Goal: Task Accomplishment & Management: Complete application form

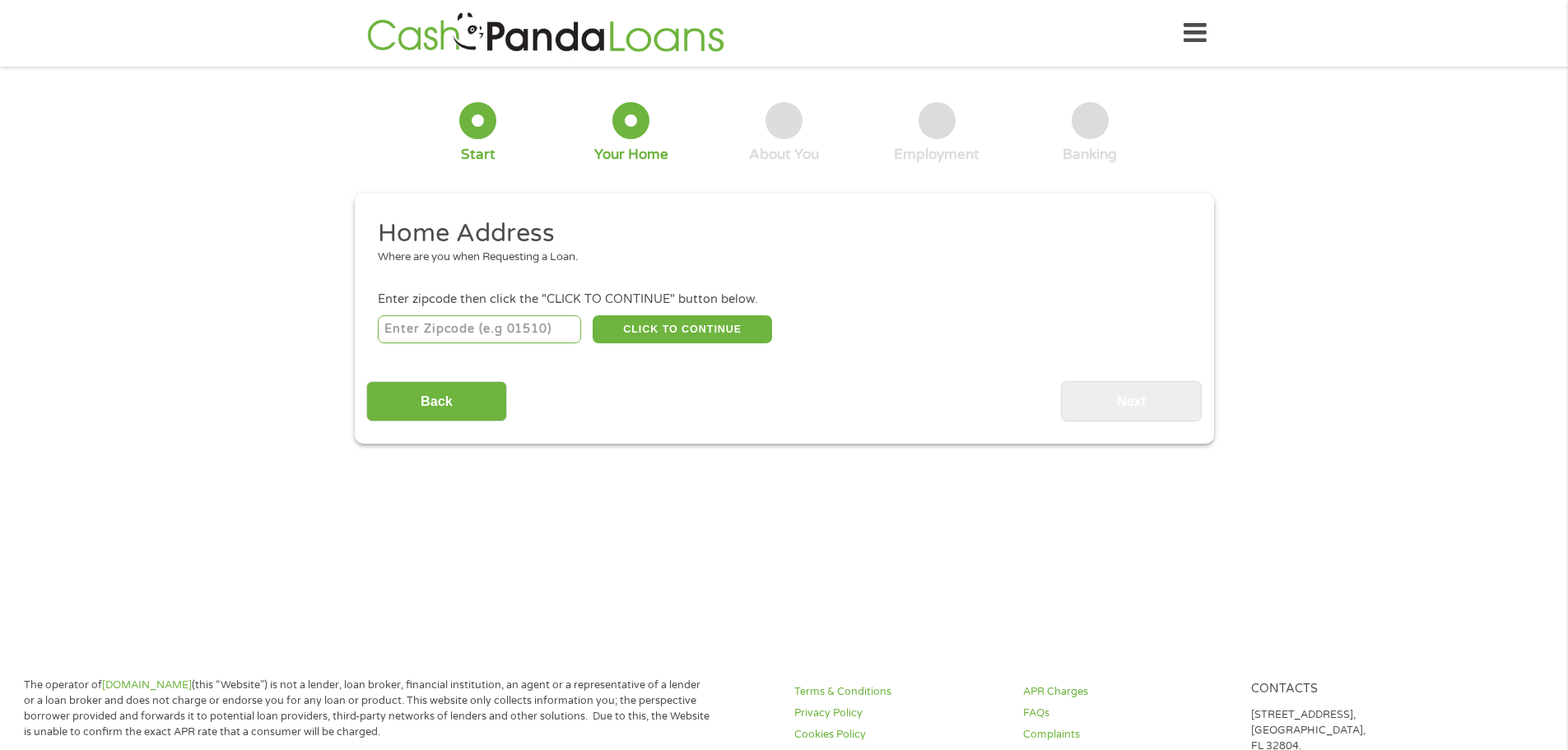
click at [543, 332] on input "number" at bounding box center [479, 329] width 203 height 28
type input "91786"
click at [663, 332] on button "CLICK TO CONTINUE" at bounding box center [682, 329] width 179 height 28
type input "91786"
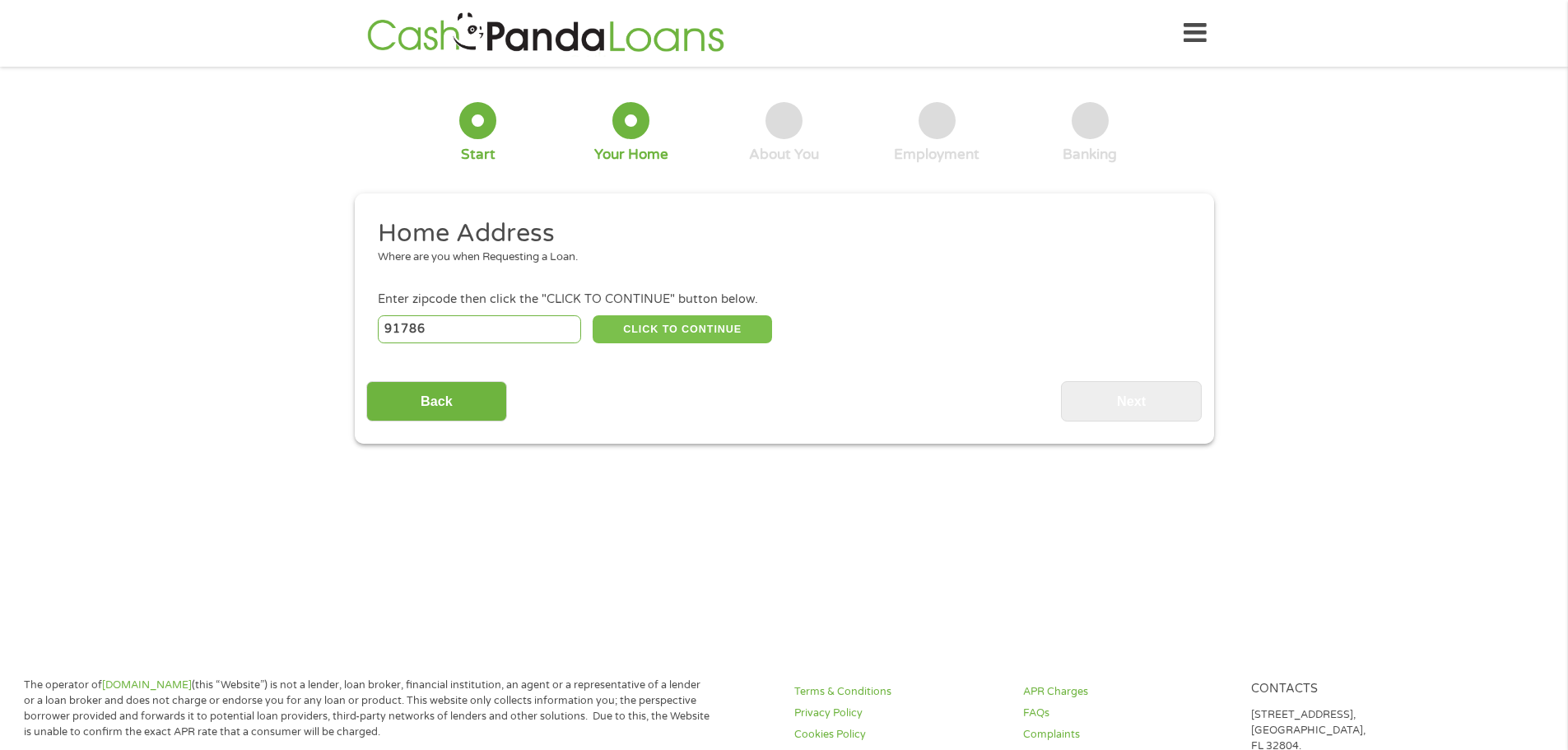
type input "Upland"
select select "[US_STATE]"
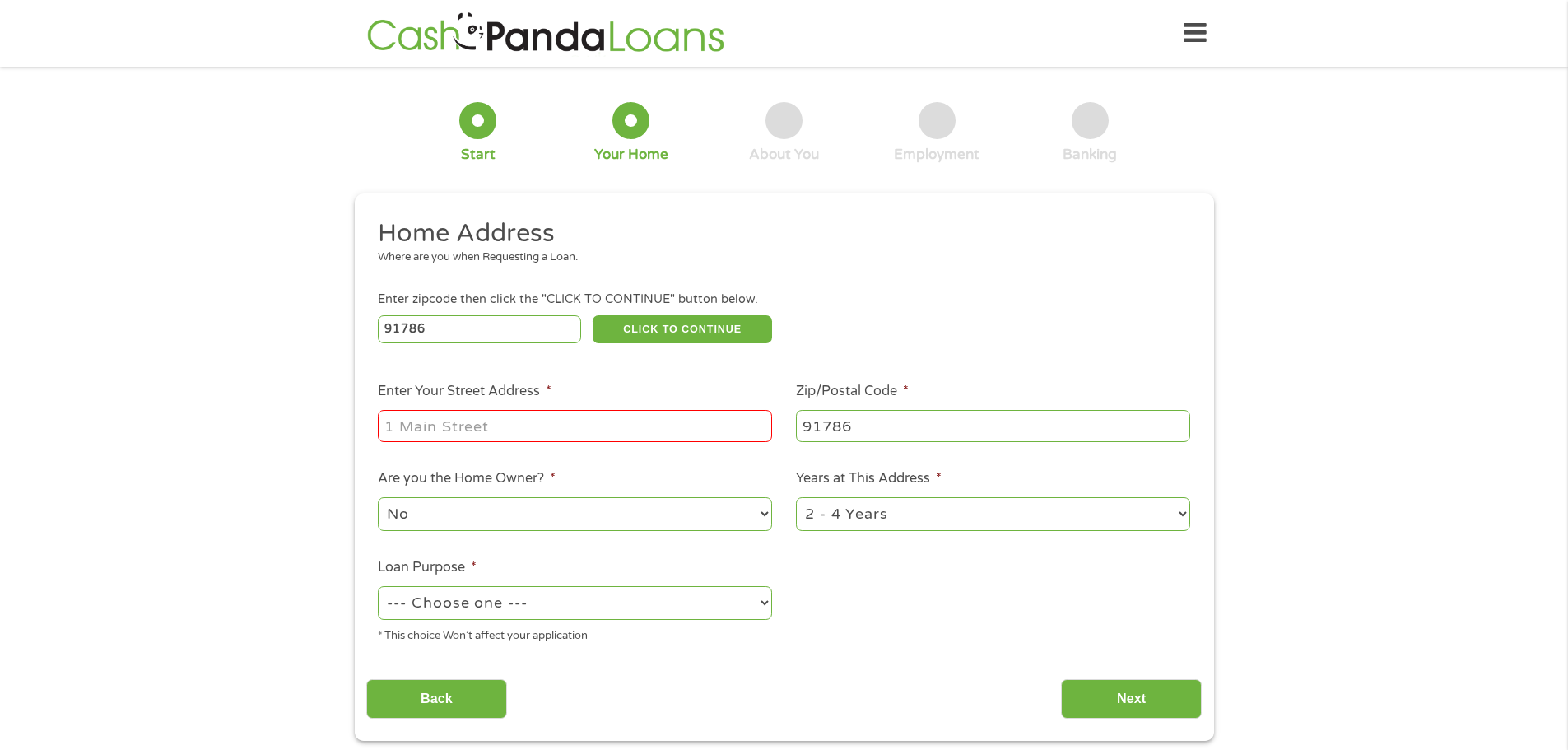
click at [537, 429] on input "Enter Your Street Address *" at bounding box center [575, 425] width 394 height 31
type input "[STREET_ADDRESS]"
click at [976, 518] on select "1 Year or less 1 - 2 Years 2 - 4 Years Over 4 Years" at bounding box center [993, 514] width 394 height 34
select select "12months"
click at [796, 497] on select "1 Year or less 1 - 2 Years 2 - 4 Years Over 4 Years" at bounding box center [993, 514] width 394 height 34
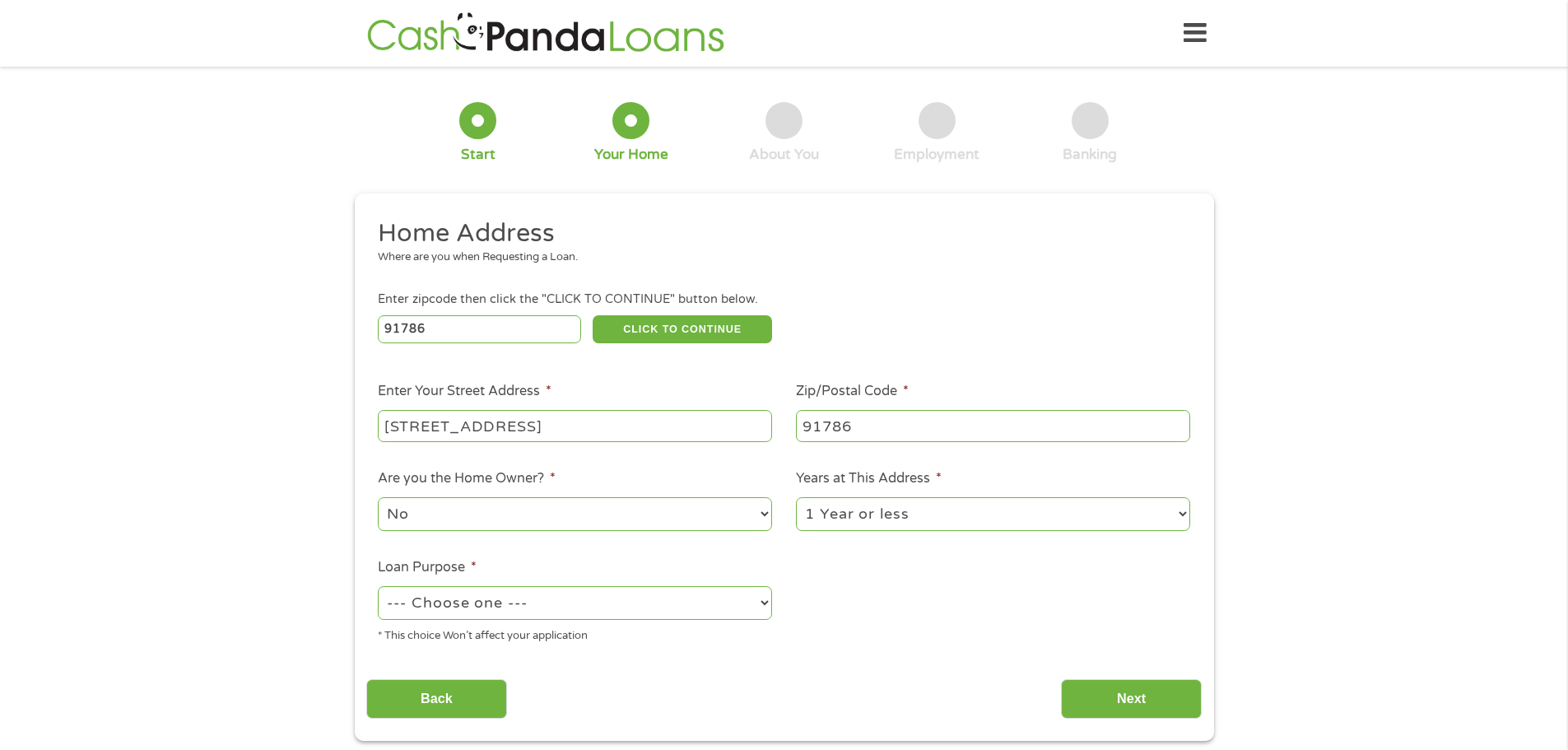
click at [729, 603] on select "--- Choose one --- Pay Bills Debt Consolidation Home Improvement Major Purchase…" at bounding box center [575, 603] width 394 height 34
select select "medicalexpenses"
click at [378, 586] on select "--- Choose one --- Pay Bills Debt Consolidation Home Improvement Major Purchase…" at bounding box center [575, 603] width 394 height 34
click at [1127, 681] on input "Next" at bounding box center [1131, 699] width 141 height 40
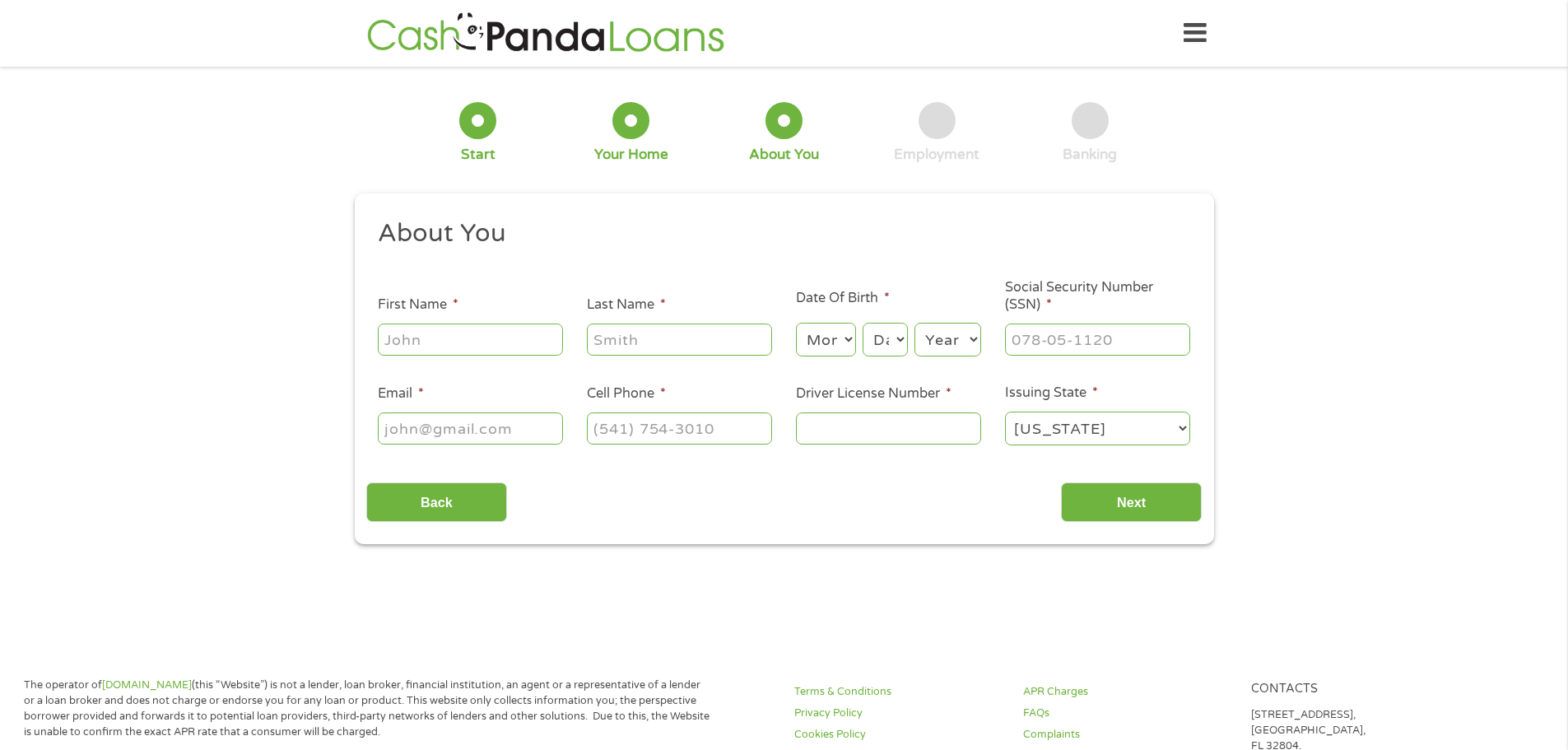
click at [541, 339] on input "First Name *" at bounding box center [470, 338] width 185 height 31
type input "Katy"
type input "[PERSON_NAME]"
click at [830, 337] on select "Month 1 2 3 4 5 6 7 8 9 10 11 12" at bounding box center [826, 340] width 60 height 34
select select "6"
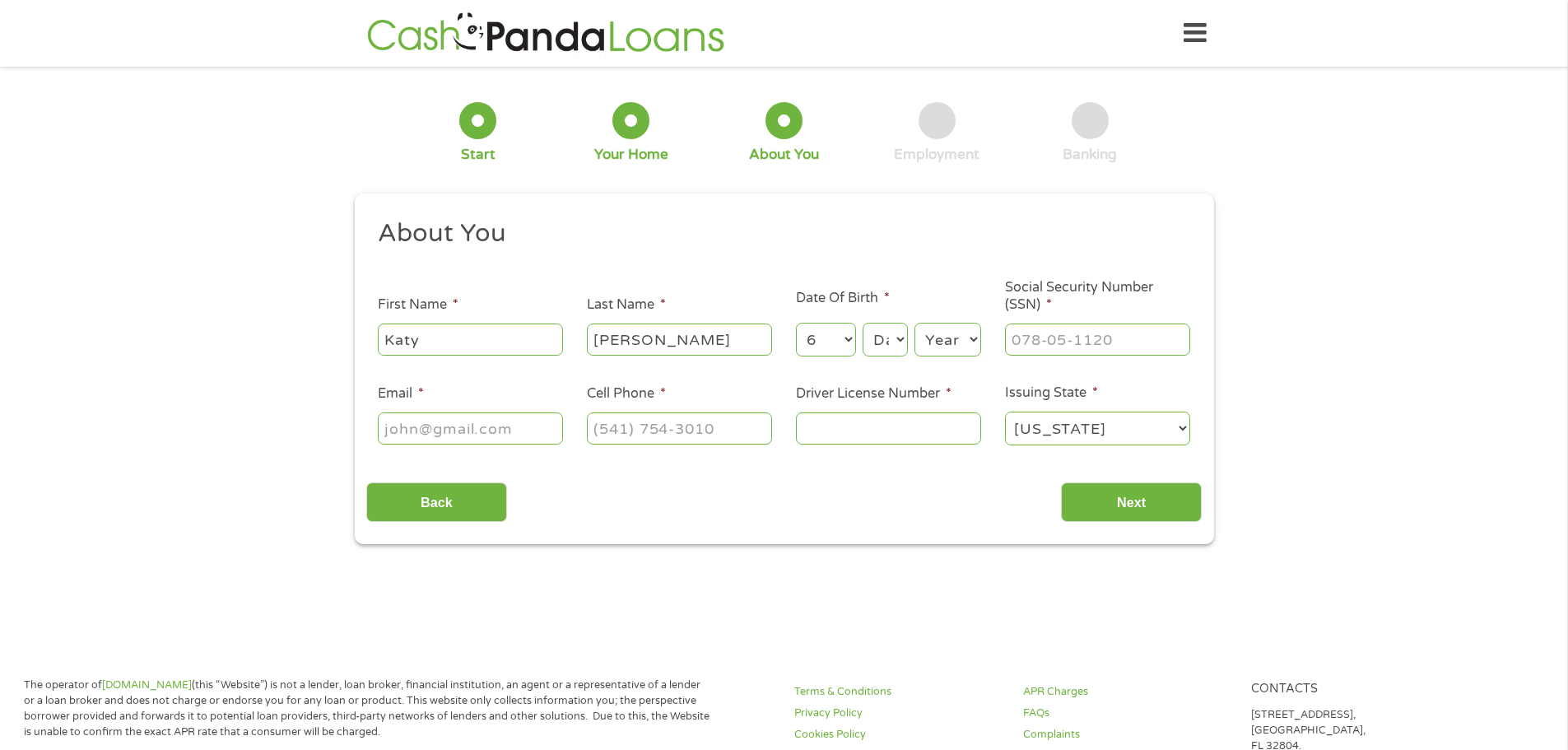
click at [796, 323] on select "Month 1 2 3 4 5 6 7 8 9 10 11 12" at bounding box center [826, 340] width 60 height 34
click at [892, 339] on select "Day 1 2 3 4 5 6 7 8 9 10 11 12 13 14 15 16 17 18 19 20 21 22 23 24 25 26 27 28 …" at bounding box center [884, 340] width 44 height 34
select select "12"
click at [862, 323] on select "Day 1 2 3 4 5 6 7 8 9 10 11 12 13 14 15 16 17 18 19 20 21 22 23 24 25 26 27 28 …" at bounding box center [884, 340] width 44 height 34
click at [950, 334] on select "Year [DATE] 2006 2005 2004 2003 2002 2001 2000 1999 1998 1997 1996 1995 1994 19…" at bounding box center [947, 340] width 67 height 34
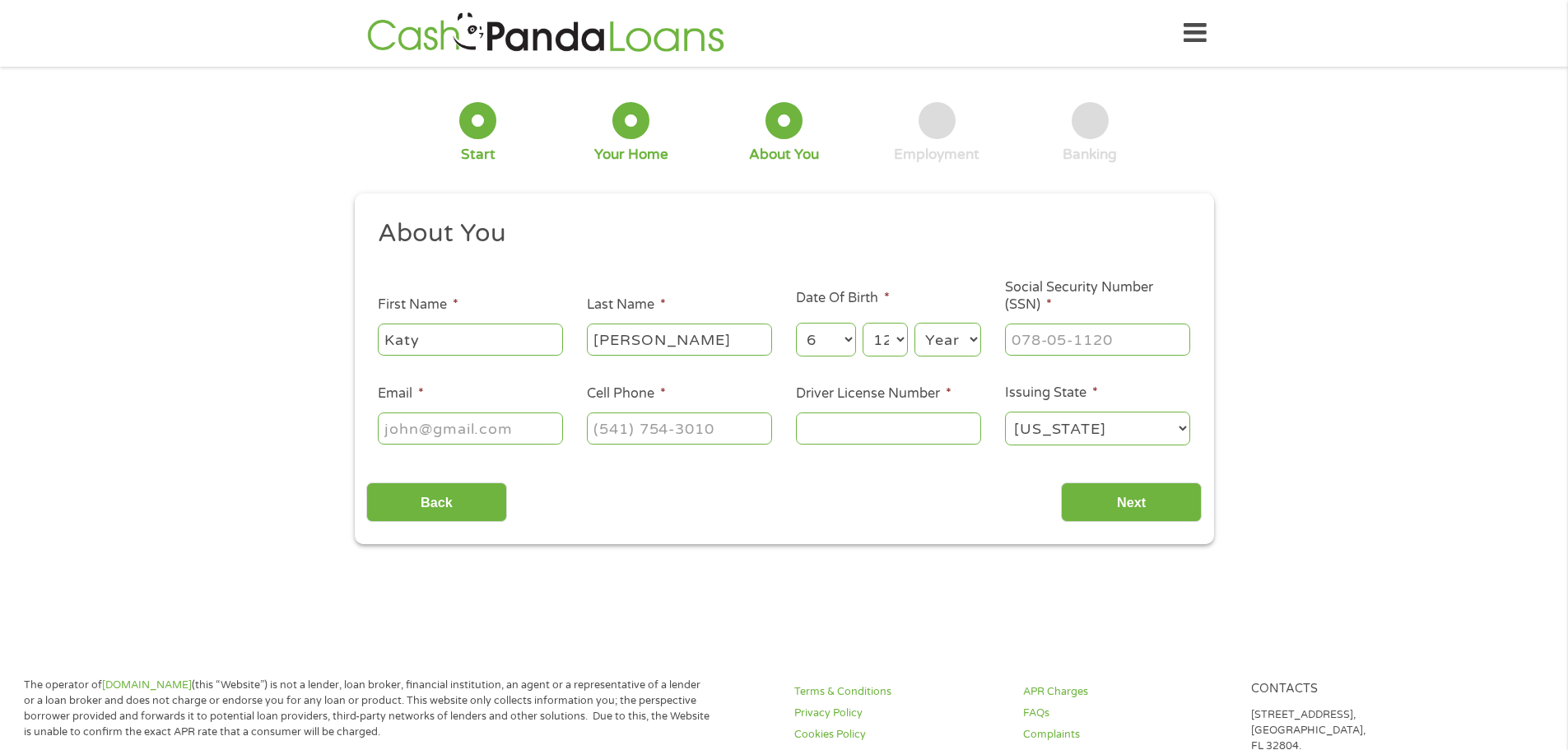
select select "1985"
click at [914, 323] on select "Year [DATE] 2006 2005 2004 2003 2002 2001 2000 1999 1998 1997 1996 1995 1994 19…" at bounding box center [947, 340] width 67 height 34
click at [1061, 329] on input "___-__-____" at bounding box center [1097, 338] width 185 height 31
type input "605-80-5372"
click at [448, 431] on input "Email *" at bounding box center [470, 427] width 185 height 31
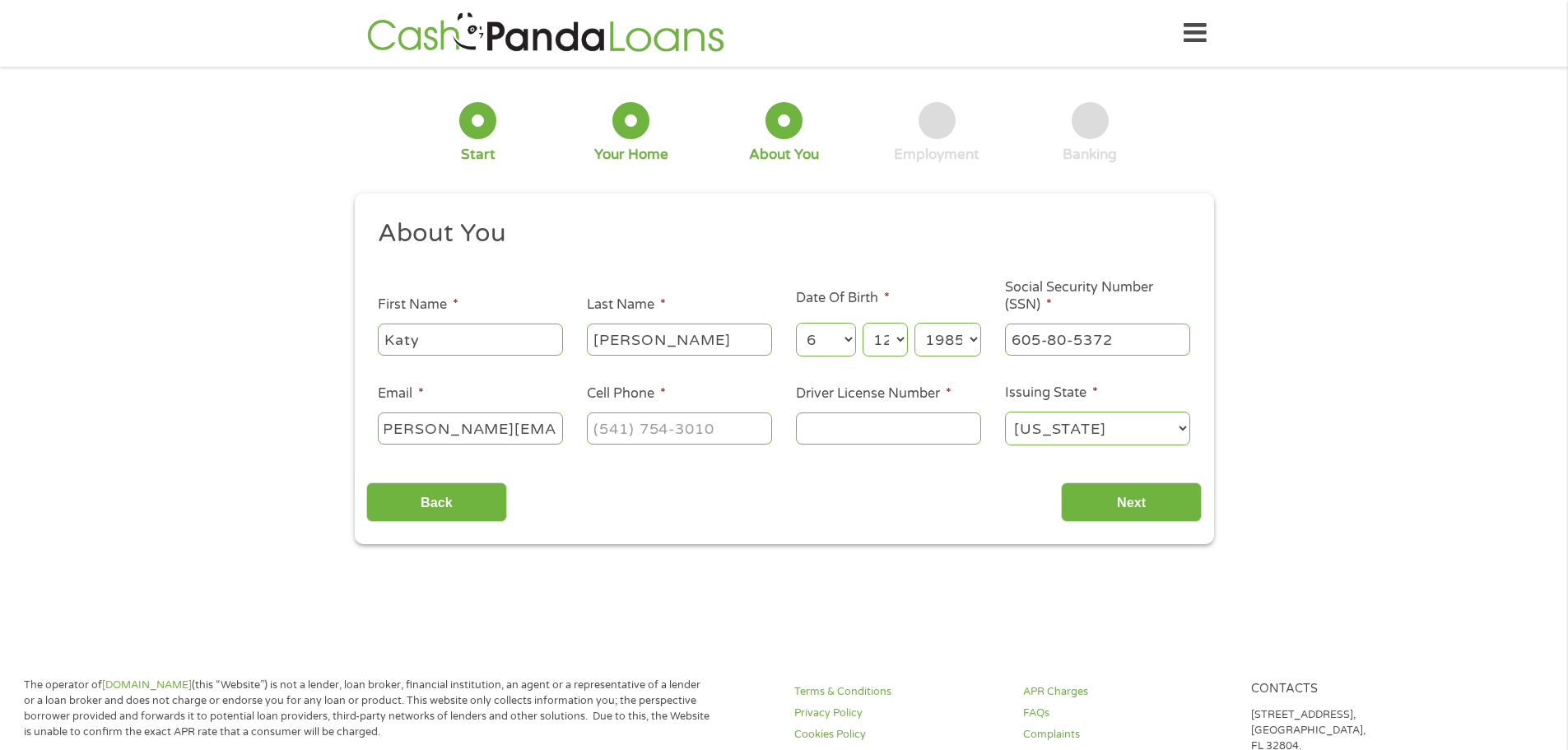
scroll to position [0, 30]
type input "[PERSON_NAME][EMAIL_ADDRESS][PERSON_NAME][DOMAIN_NAME]"
type input "[PHONE_NUMBER]"
click at [849, 433] on input "Driver License Number *" at bounding box center [888, 427] width 185 height 31
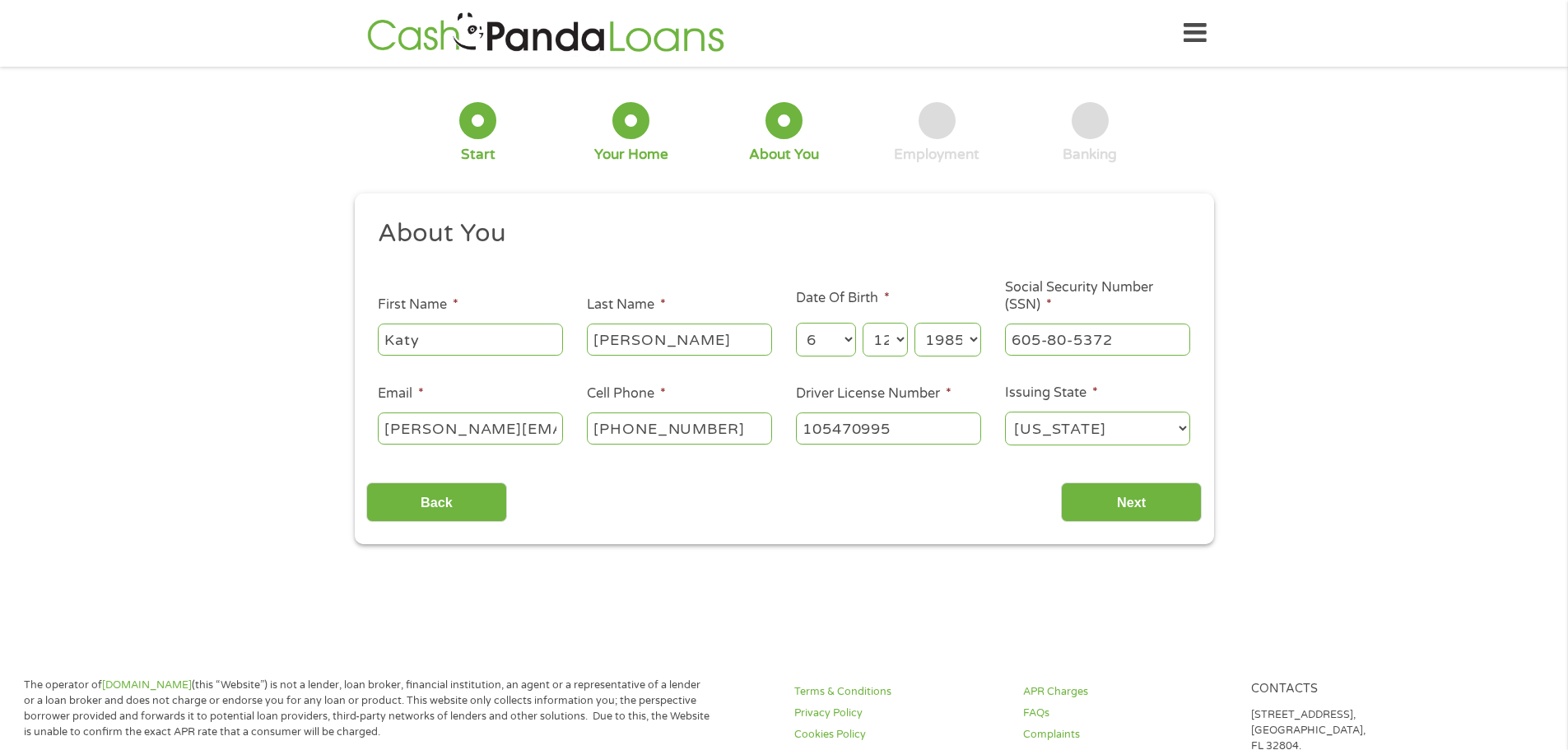
type input "105470995"
click at [1135, 430] on select "[US_STATE] [US_STATE] [US_STATE] [US_STATE] [US_STATE] [US_STATE] [US_STATE] [U…" at bounding box center [1097, 428] width 185 height 34
select select "[US_STATE]"
click at [1005, 411] on select "[US_STATE] [US_STATE] [US_STATE] [US_STATE] [US_STATE] [US_STATE] [US_STATE] [U…" at bounding box center [1097, 428] width 185 height 34
click at [1120, 504] on input "Next" at bounding box center [1131, 502] width 141 height 40
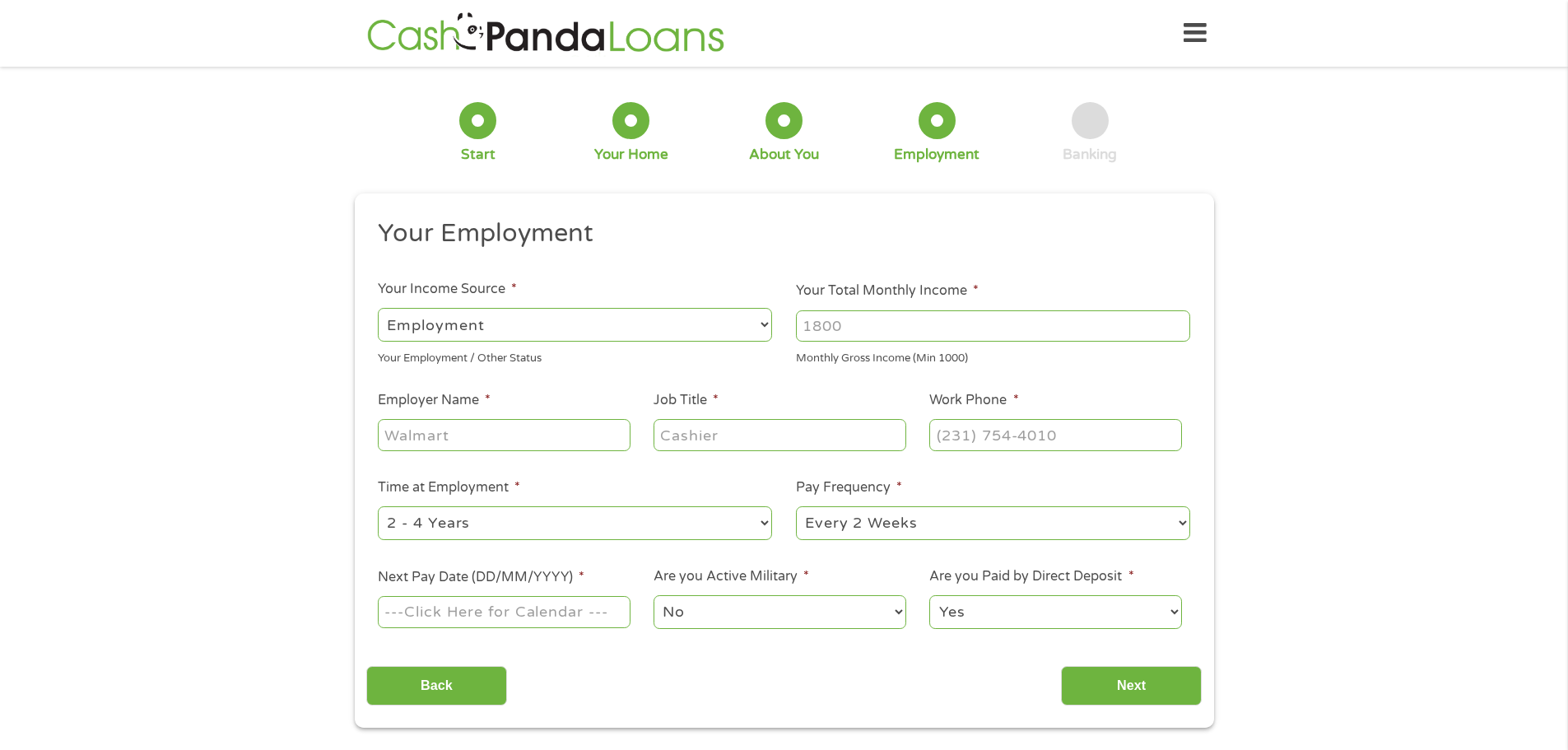
scroll to position [7, 7]
click at [883, 326] on input "Your Total Monthly Income *" at bounding box center [993, 325] width 394 height 31
type input "4200"
click at [532, 448] on input "Employer Name *" at bounding box center [504, 434] width 252 height 31
type input "Solverein"
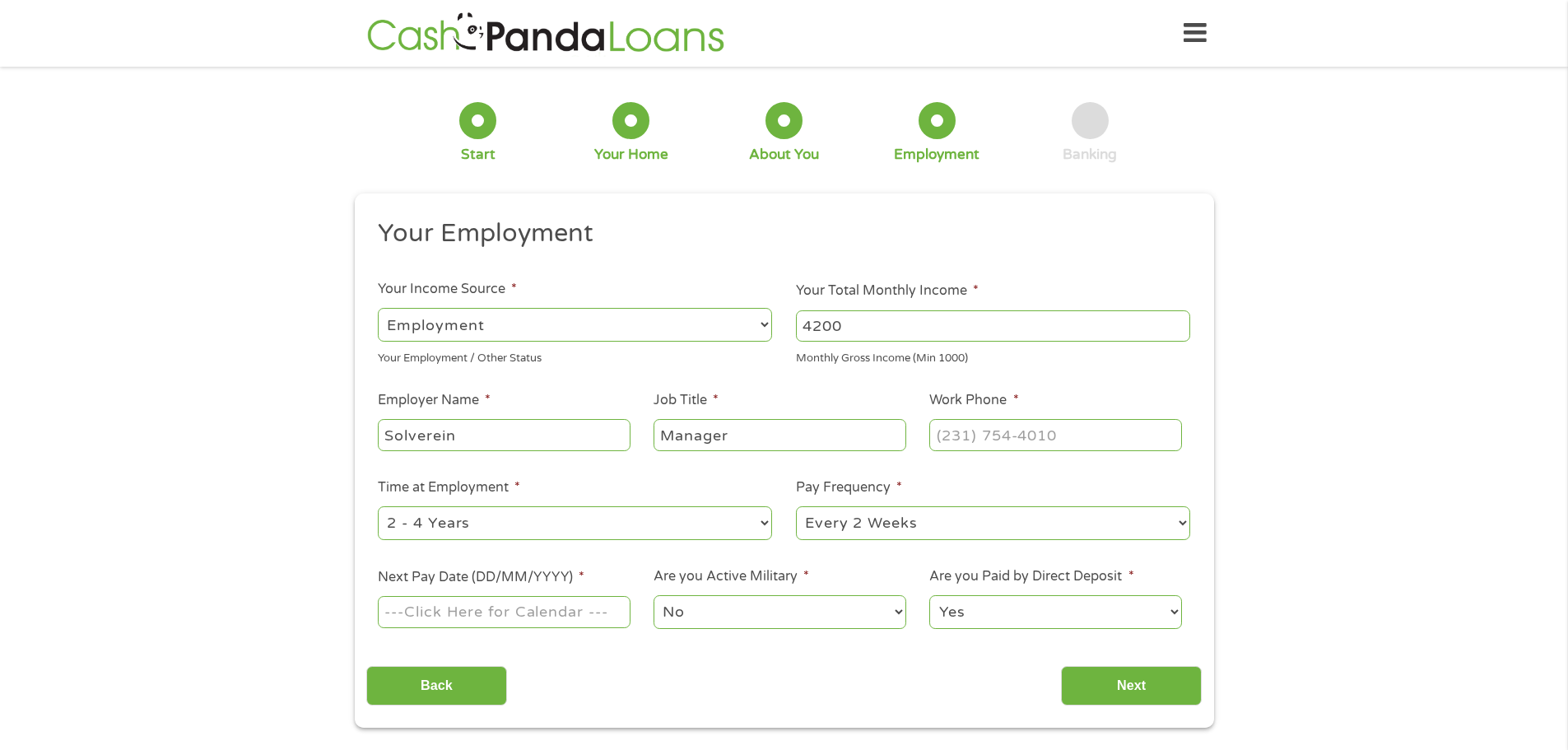
type input "Manager"
click at [964, 445] on input "(___) ___-____" at bounding box center [1055, 434] width 252 height 31
type input "[PHONE_NUMBER]"
click at [816, 532] on select "--- Choose one --- Every 2 Weeks Every Week Monthly Semi-Monthly" at bounding box center [993, 523] width 394 height 34
click at [796, 506] on select "--- Choose one --- Every 2 Weeks Every Week Monthly Semi-Monthly" at bounding box center [993, 523] width 394 height 34
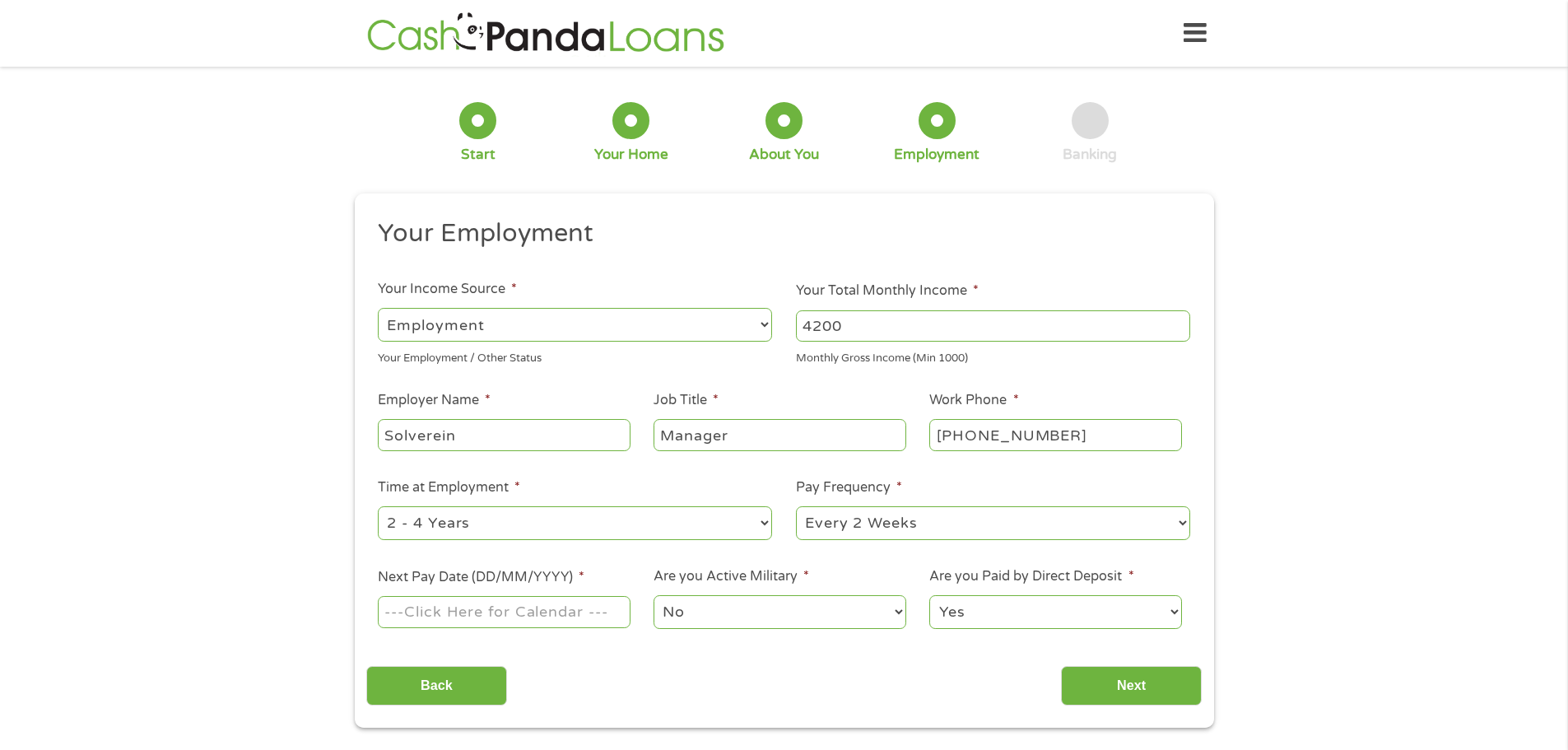
click at [560, 613] on input "Next Pay Date (DD/MM/YYYY) *" at bounding box center [504, 611] width 252 height 31
type input "[DATE]"
click at [846, 617] on select "No Yes" at bounding box center [779, 612] width 252 height 34
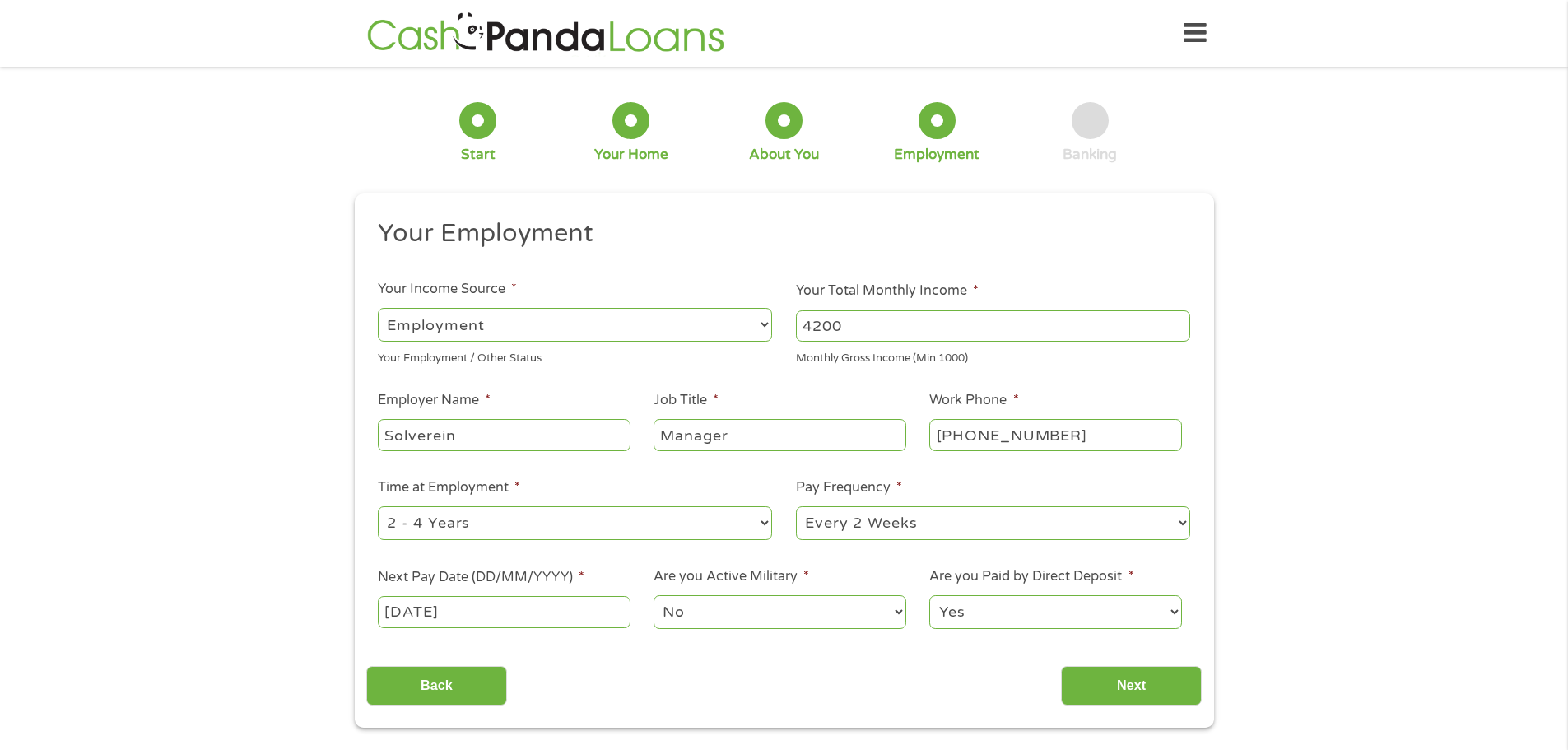
click at [653, 595] on select "No Yes" at bounding box center [779, 612] width 252 height 34
click at [994, 620] on select "Yes No" at bounding box center [1055, 612] width 252 height 34
click at [1113, 685] on input "Next" at bounding box center [1131, 686] width 141 height 40
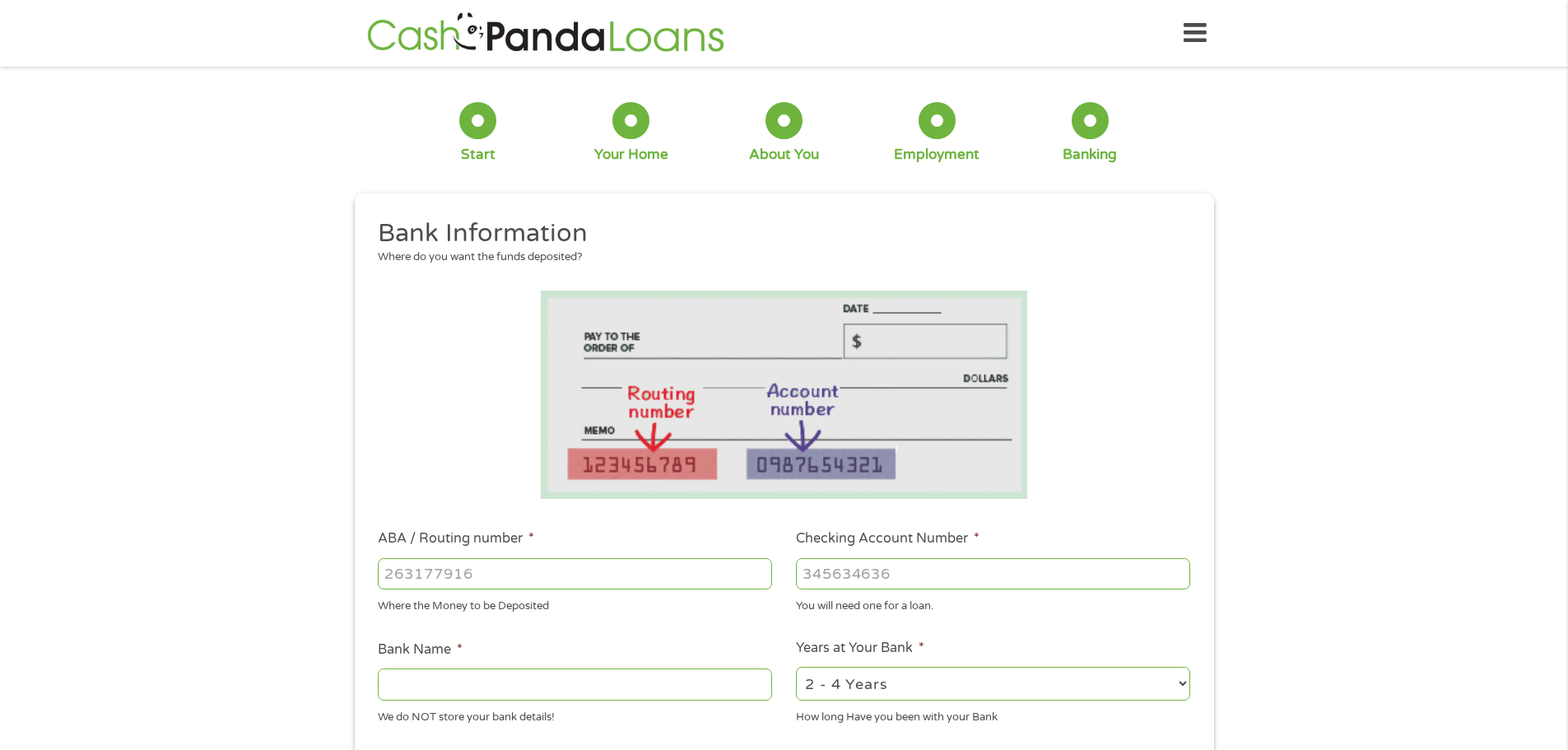
click at [435, 573] on input "ABA / Routing number *" at bounding box center [575, 573] width 394 height 31
type input "3132039995"
click at [939, 578] on input "Checking Account Number *" at bounding box center [993, 573] width 394 height 31
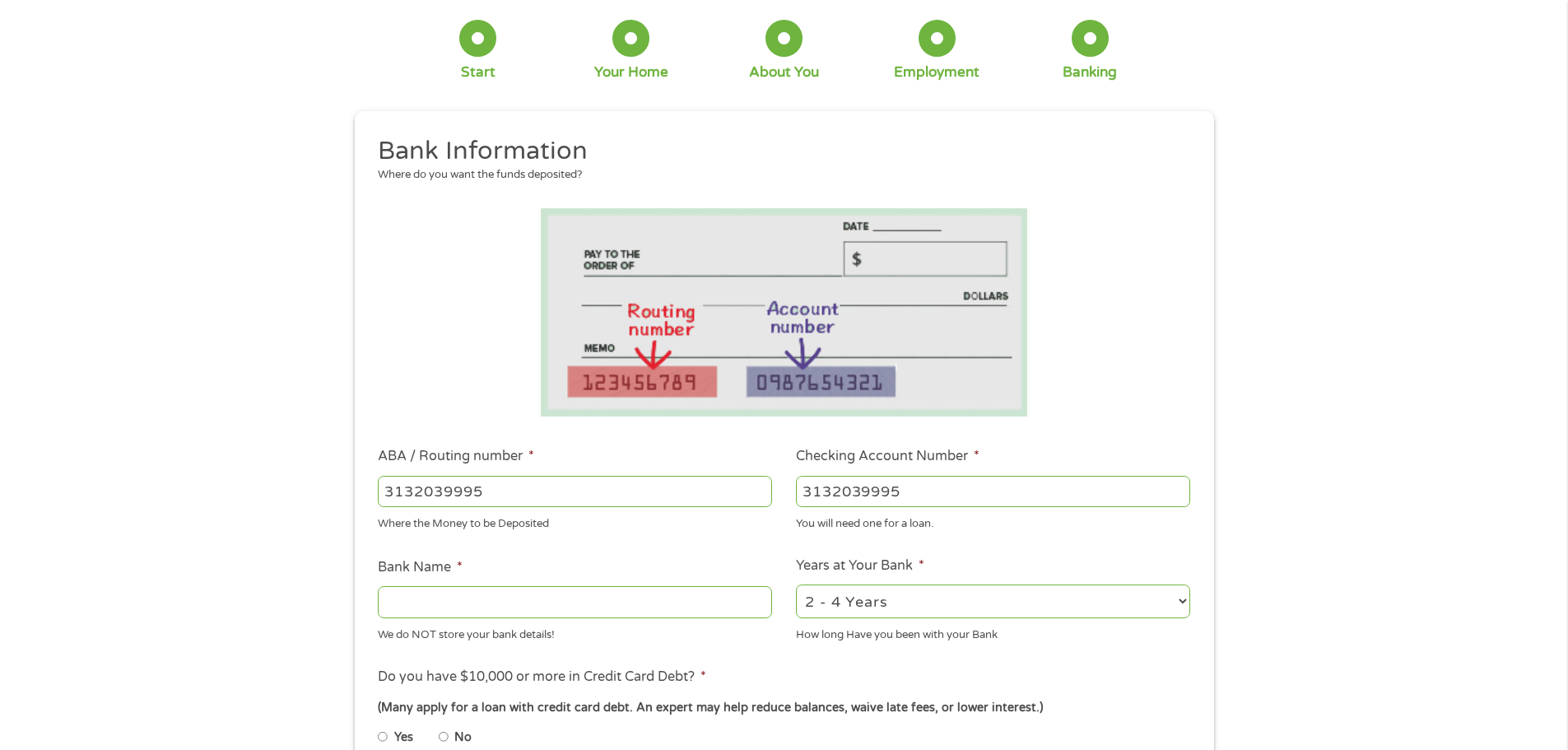
type input "3132039995"
click at [537, 605] on input "Bank Name *" at bounding box center [575, 601] width 394 height 31
type input "Q"
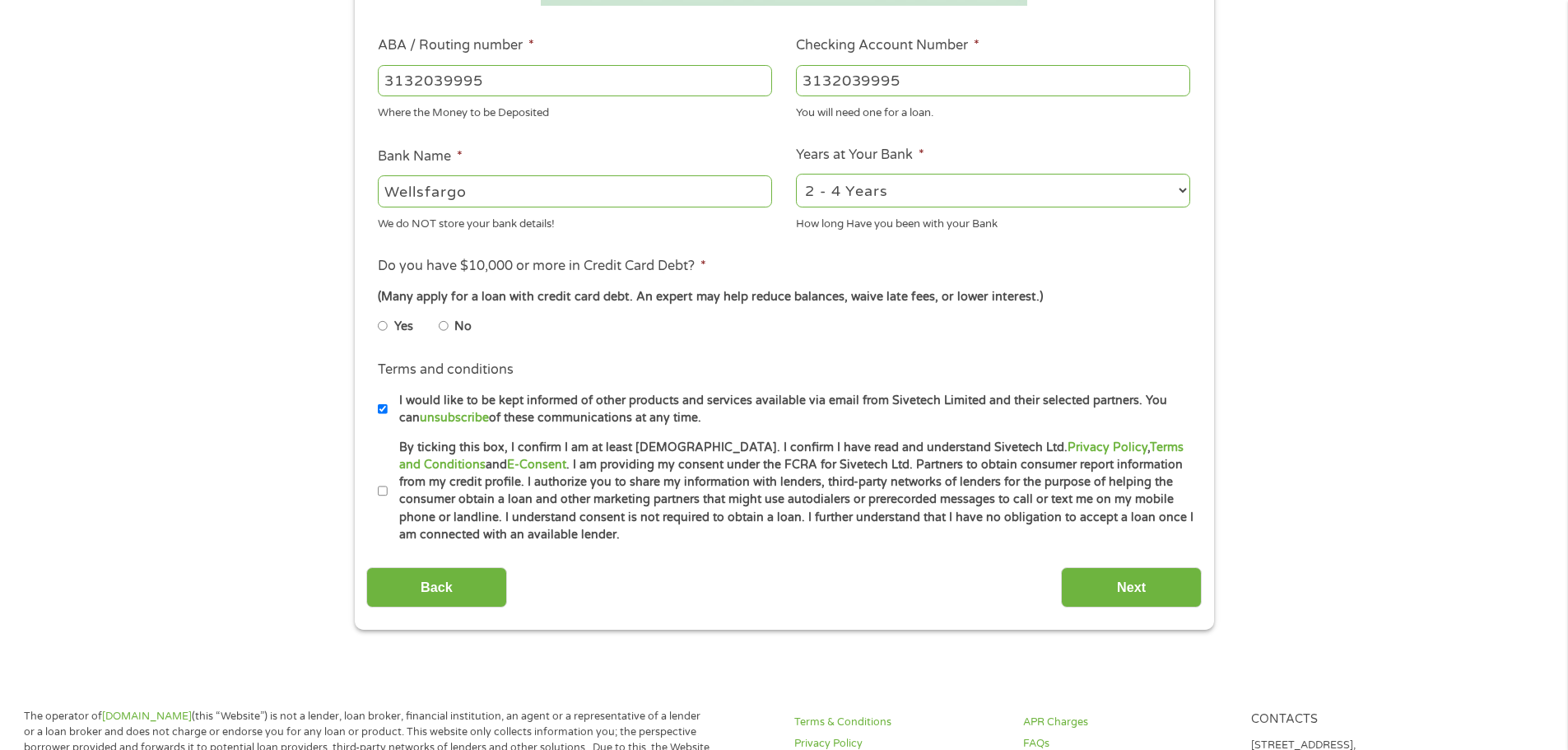
scroll to position [494, 0]
type input "Wellsfargo"
click at [445, 327] on input "No" at bounding box center [444, 325] width 10 height 26
radio input "true"
click at [445, 327] on input "No" at bounding box center [444, 325] width 10 height 26
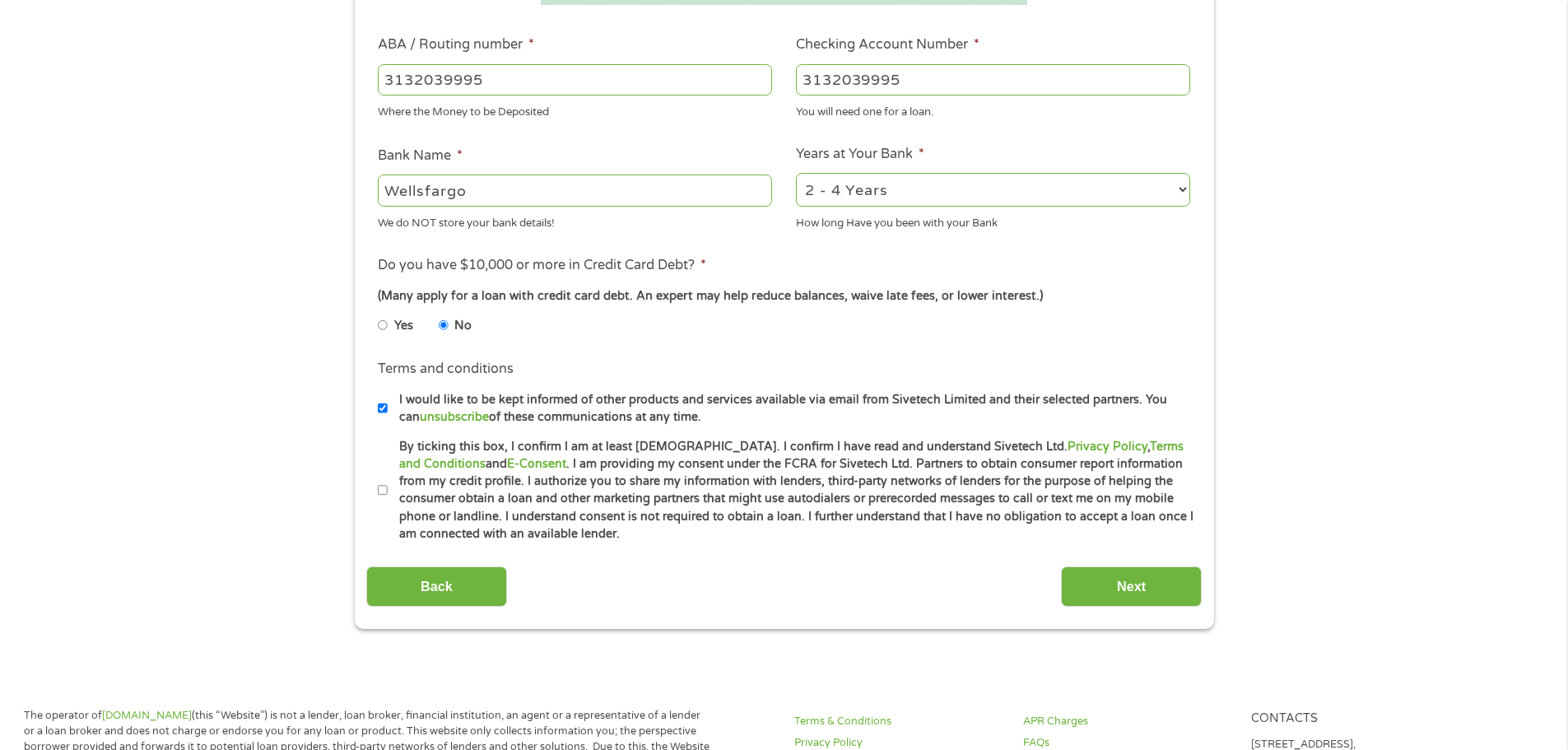
click at [445, 327] on input "No" at bounding box center [444, 325] width 10 height 26
click at [379, 492] on input "By ticking this box, I confirm I am at least [DEMOGRAPHIC_DATA]. I confirm I ha…" at bounding box center [383, 490] width 10 height 26
click at [383, 493] on input "By ticking this box, I confirm I am at least [DEMOGRAPHIC_DATA]. I confirm I ha…" at bounding box center [383, 490] width 10 height 26
checkbox input "true"
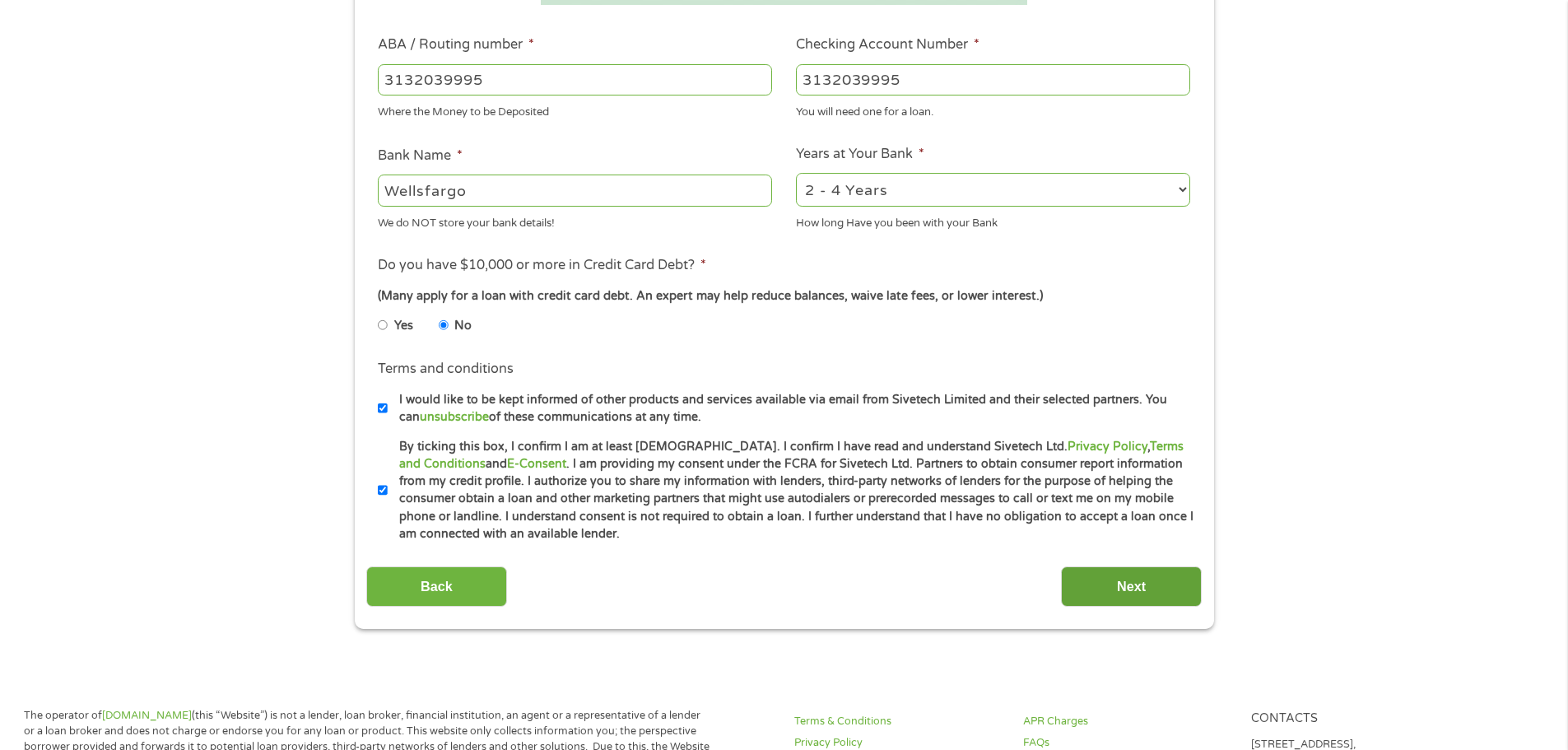
click at [1110, 577] on input "Next" at bounding box center [1131, 586] width 141 height 40
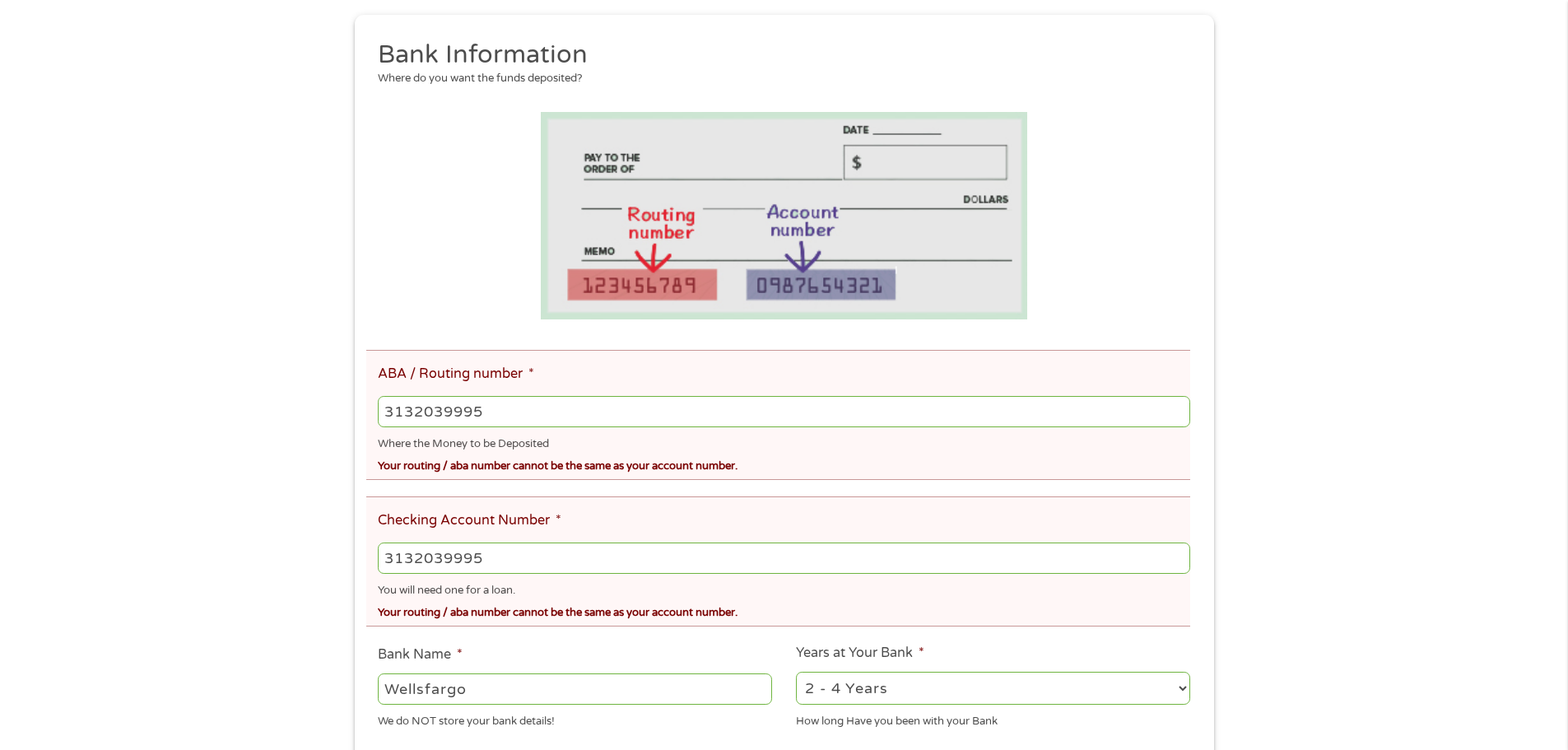
scroll to position [247, 0]
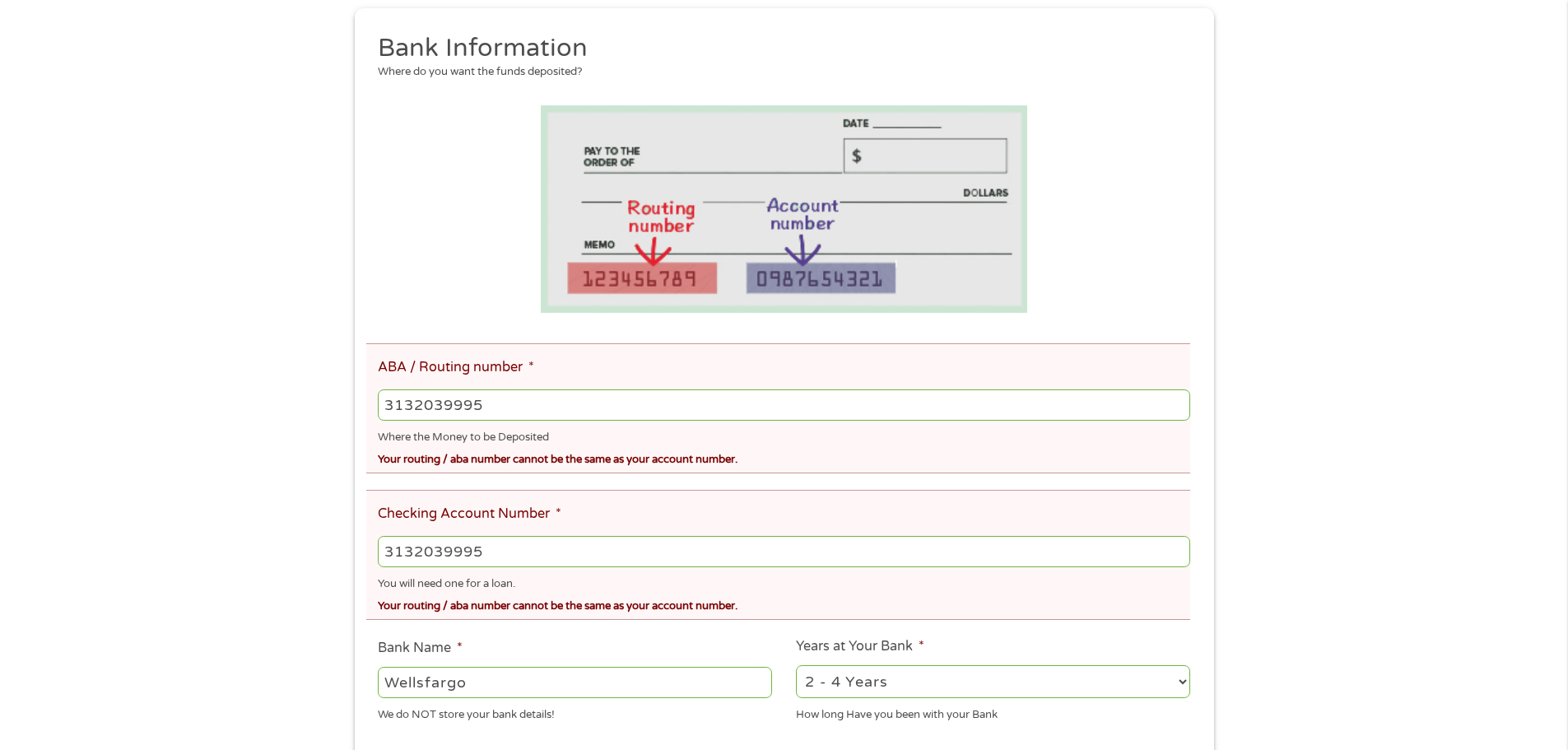
click at [594, 406] on input "3132039995" at bounding box center [783, 404] width 811 height 31
type input "3"
type input "053207766"
type input "[PERSON_NAME] FARGO BANK"
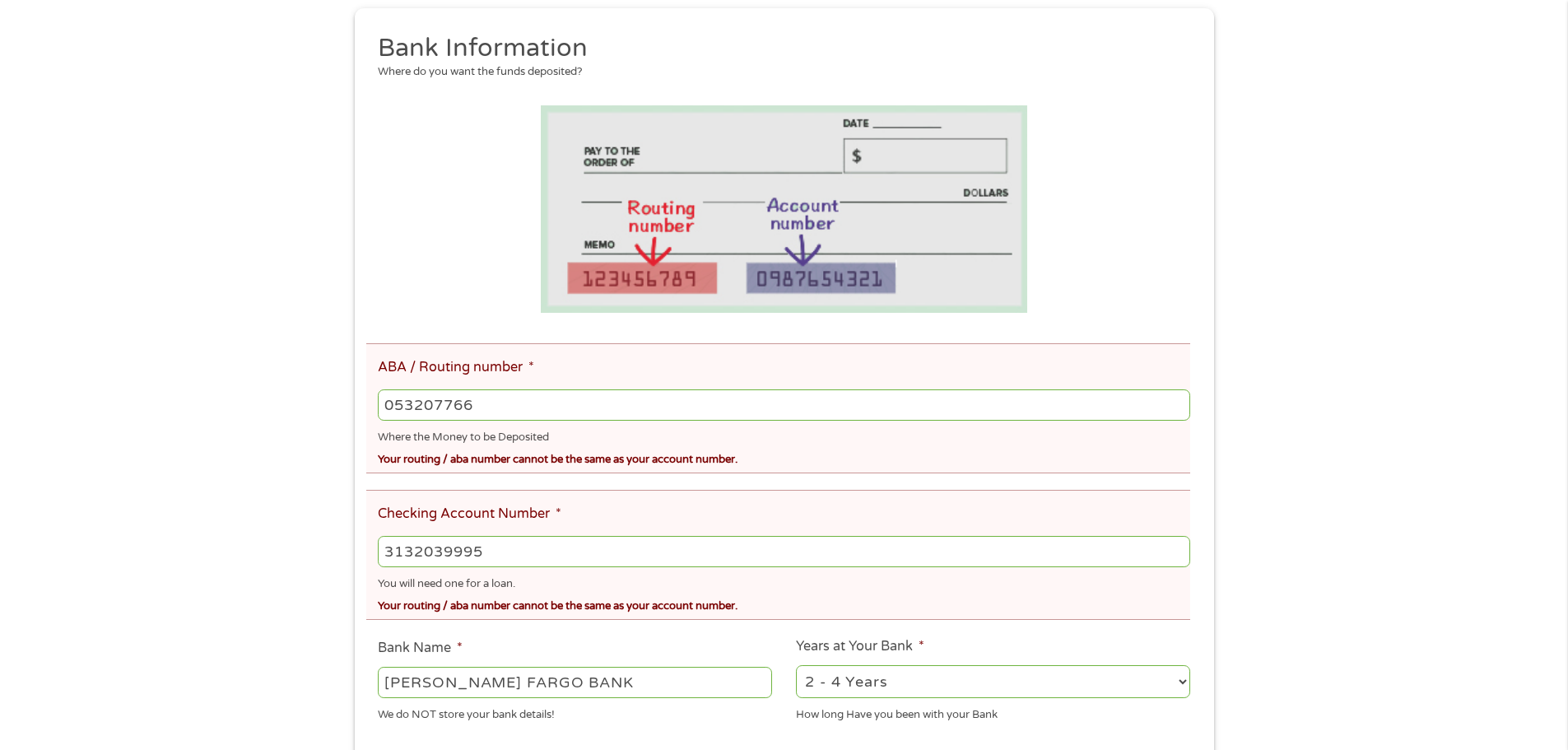
type input "053207766"
click at [586, 547] on input "3132039995" at bounding box center [783, 551] width 811 height 31
type input "3"
type input "3132039995"
click at [1215, 425] on div "There was a problem with your submission. Please review the fields below. 1 Sta…" at bounding box center [784, 475] width 889 height 1289
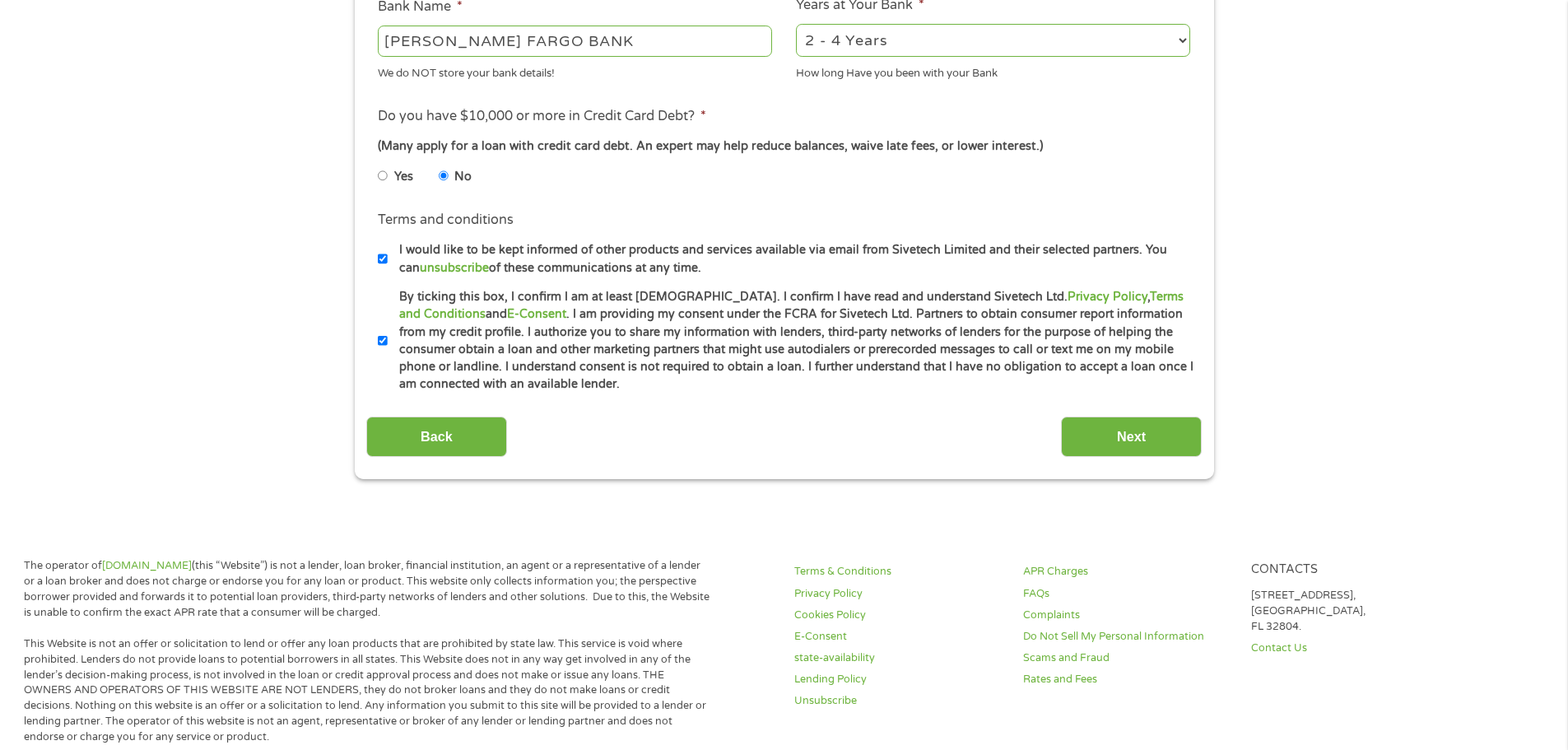
scroll to position [905, 0]
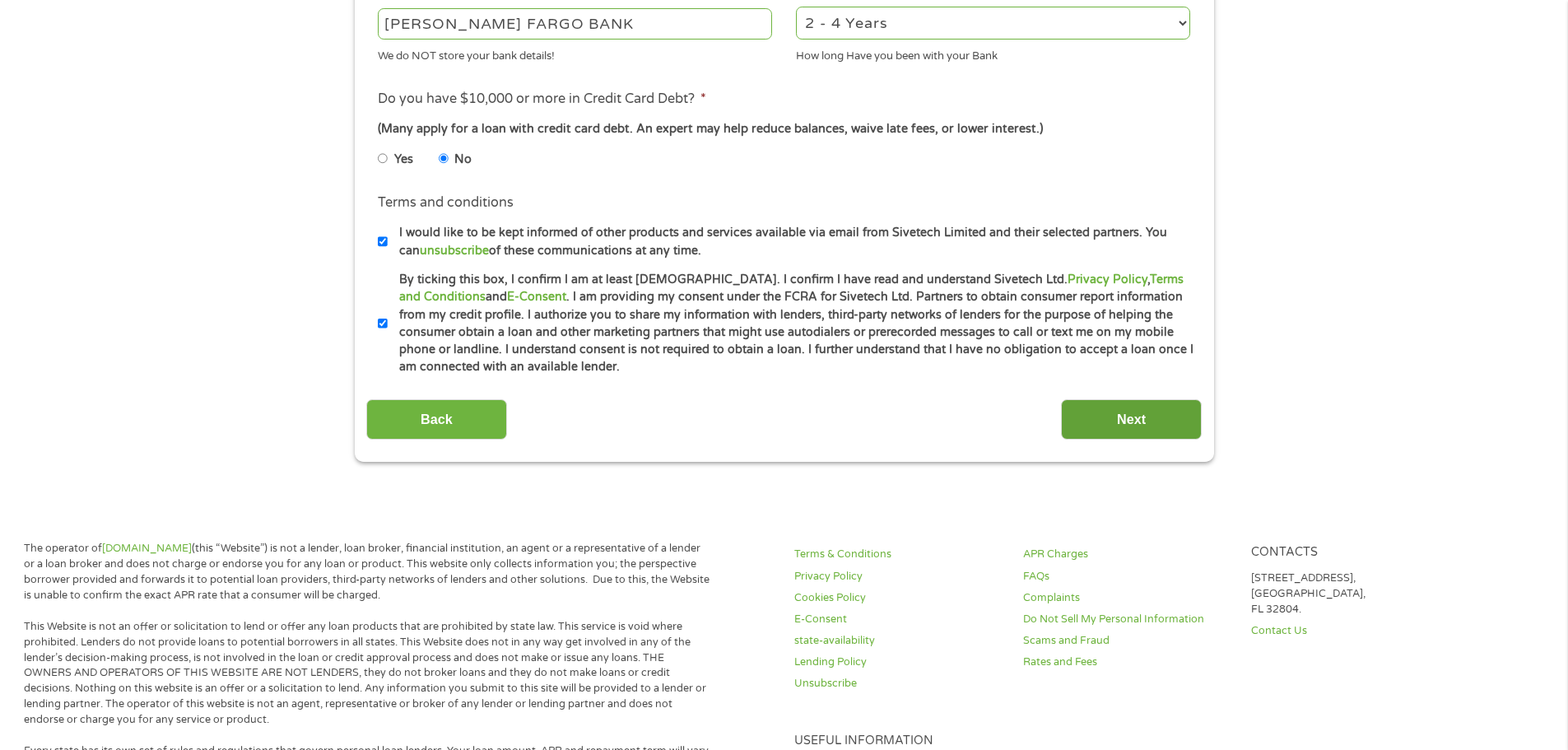
click at [1113, 422] on input "Next" at bounding box center [1131, 419] width 141 height 40
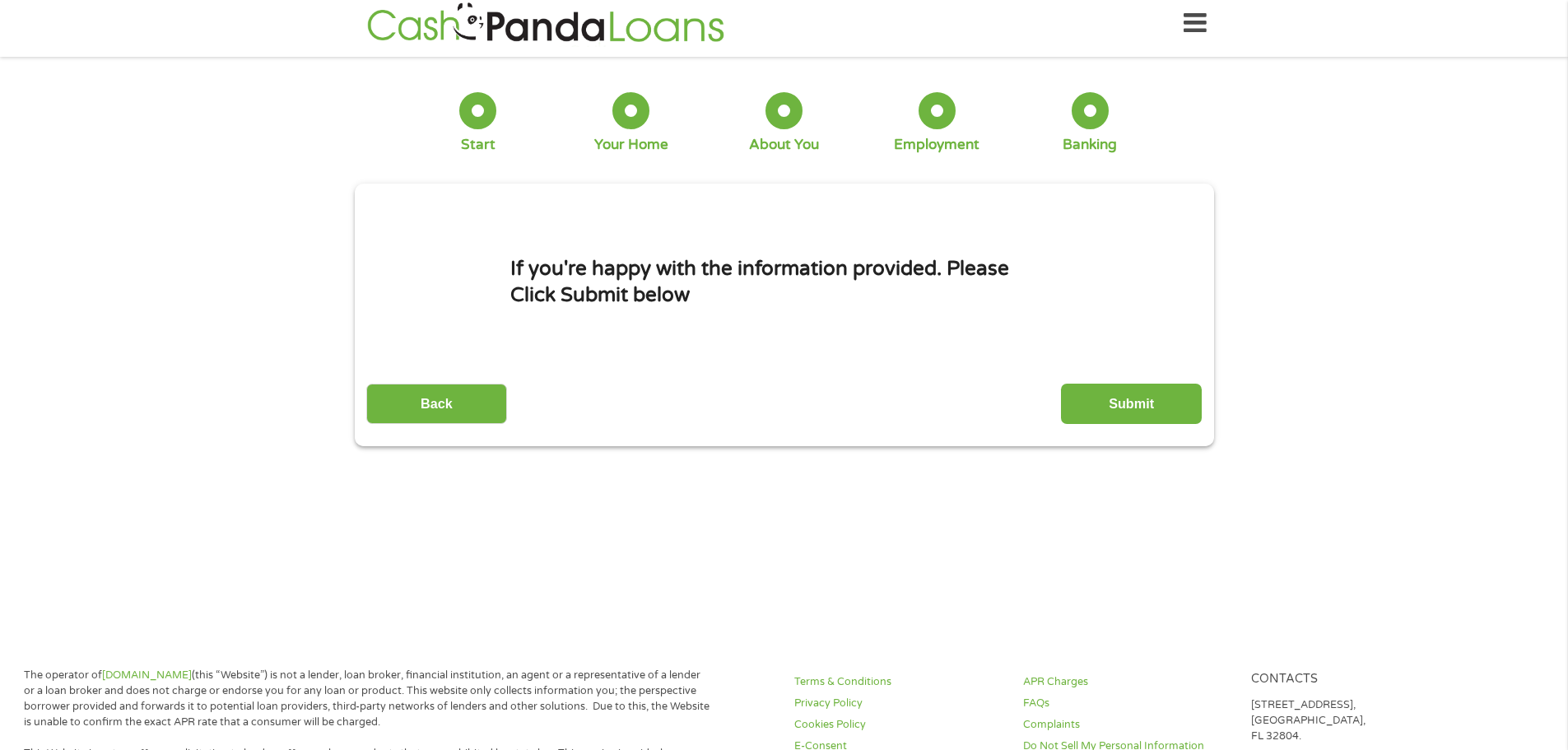
scroll to position [0, 0]
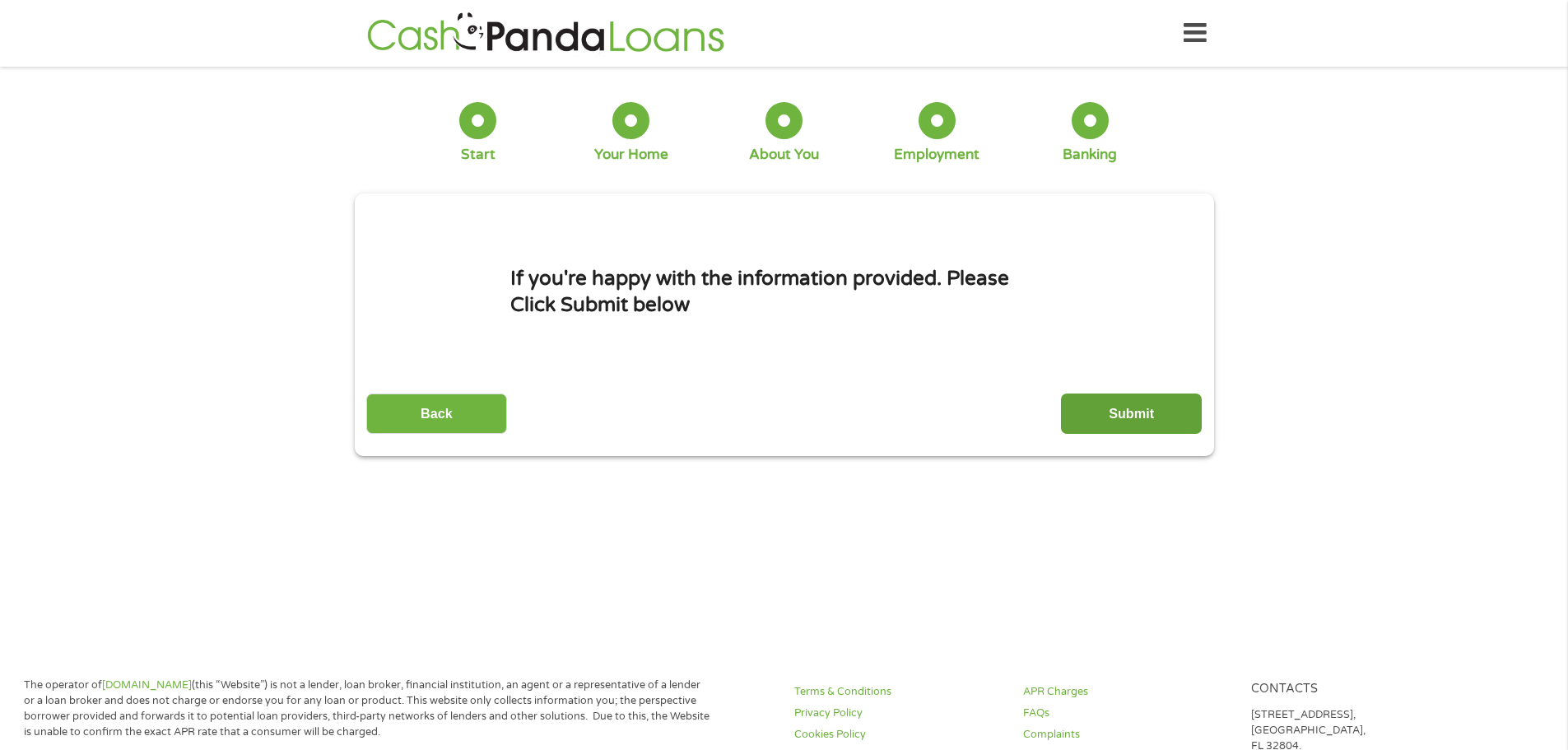
click at [1131, 416] on input "Submit" at bounding box center [1131, 413] width 141 height 40
